Goal: Information Seeking & Learning: Learn about a topic

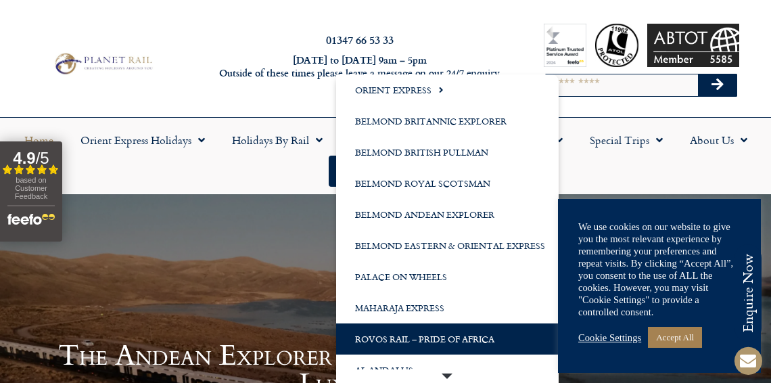
click at [423, 335] on link "Rovos Rail – Pride of Africa" at bounding box center [447, 338] width 222 height 31
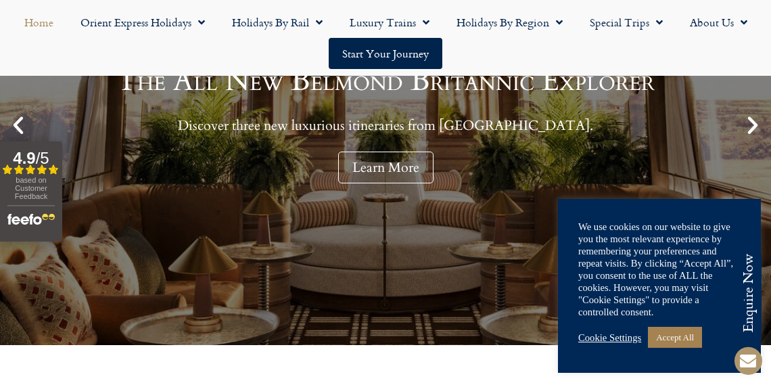
scroll to position [270, 0]
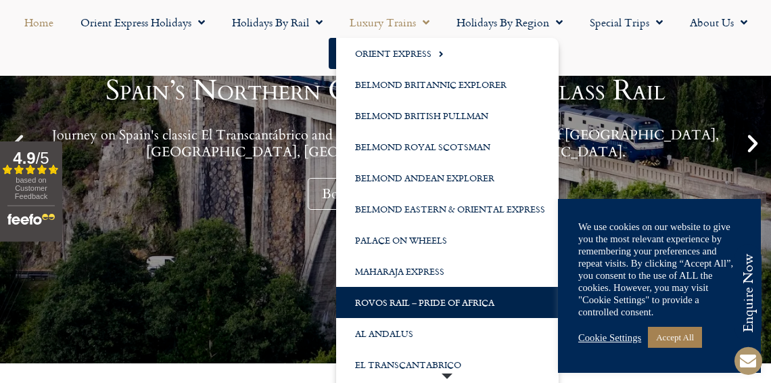
click at [412, 298] on link "Rovos Rail – Pride of Africa" at bounding box center [447, 302] width 222 height 31
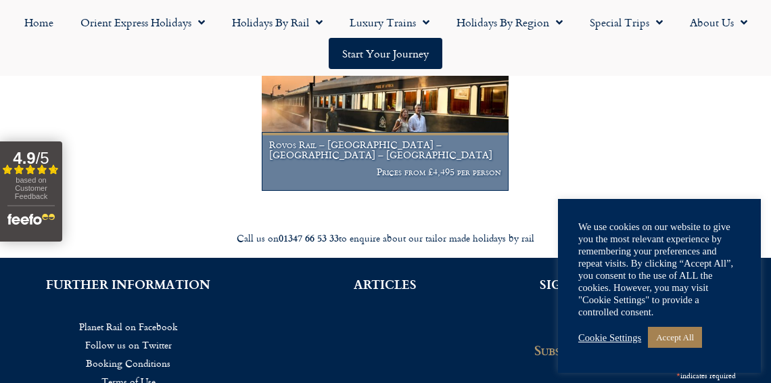
scroll to position [338, 0]
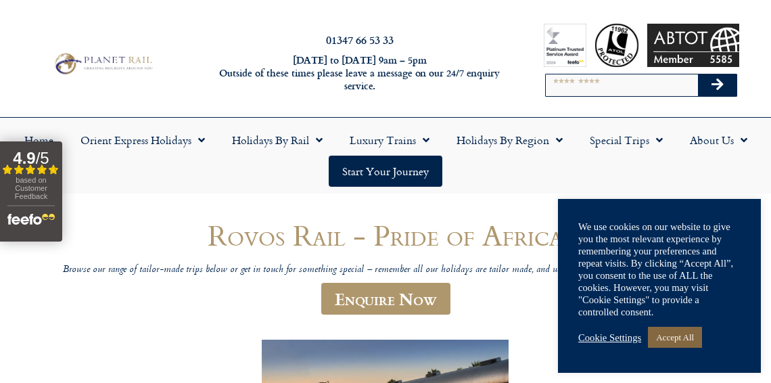
click at [676, 331] on link "Accept All" at bounding box center [675, 336] width 54 height 21
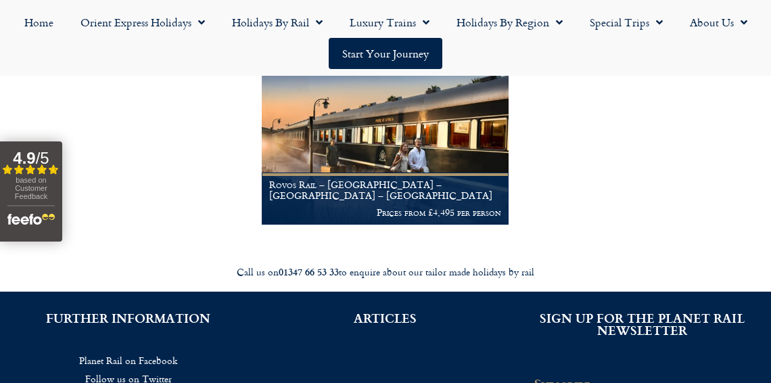
scroll to position [338, 0]
